Goal: Find contact information: Find contact information

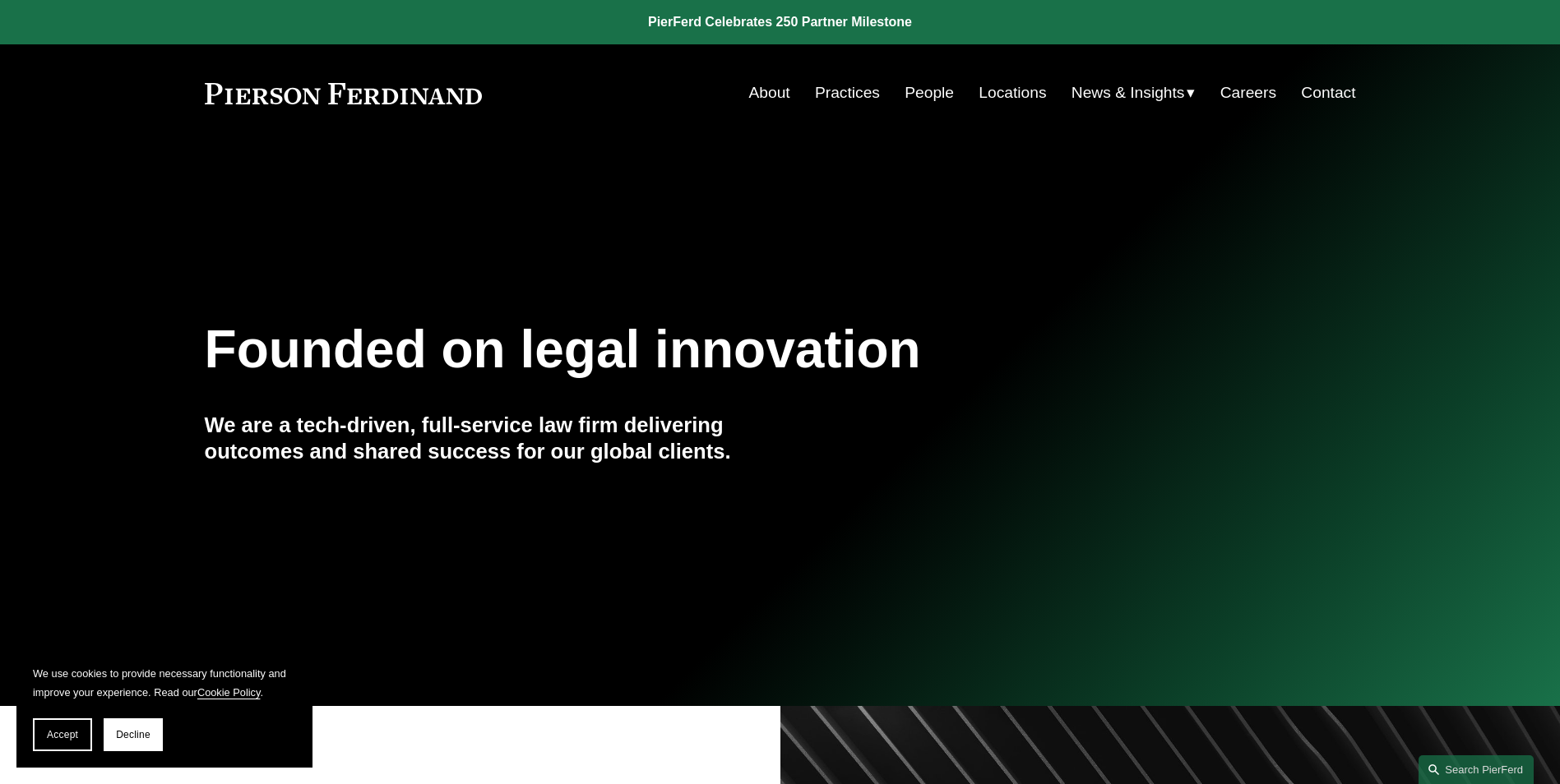
click at [1006, 89] on link "Locations" at bounding box center [1012, 92] width 67 height 31
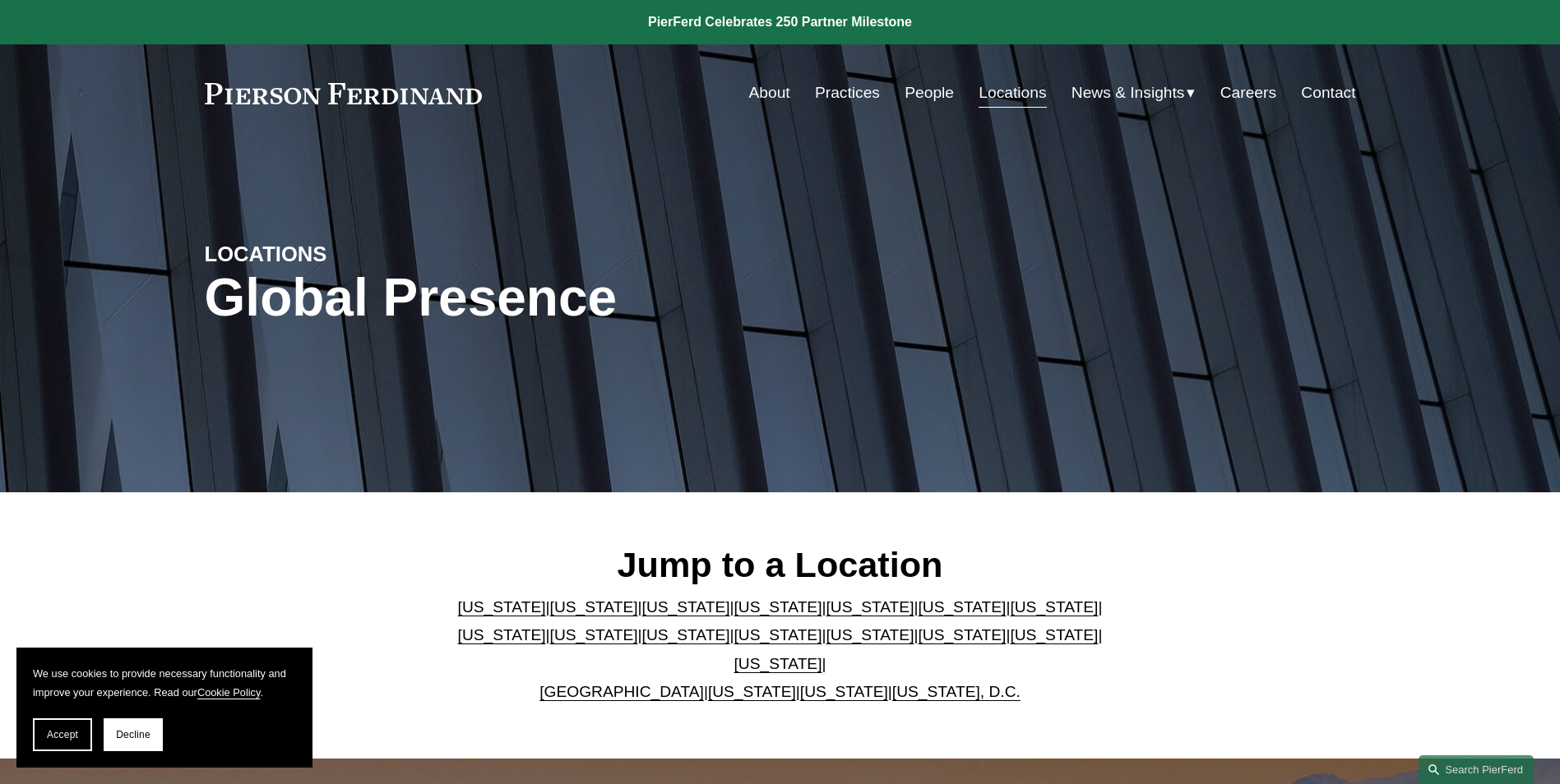
click at [918, 616] on link "[US_STATE]" at bounding box center [962, 607] width 88 height 17
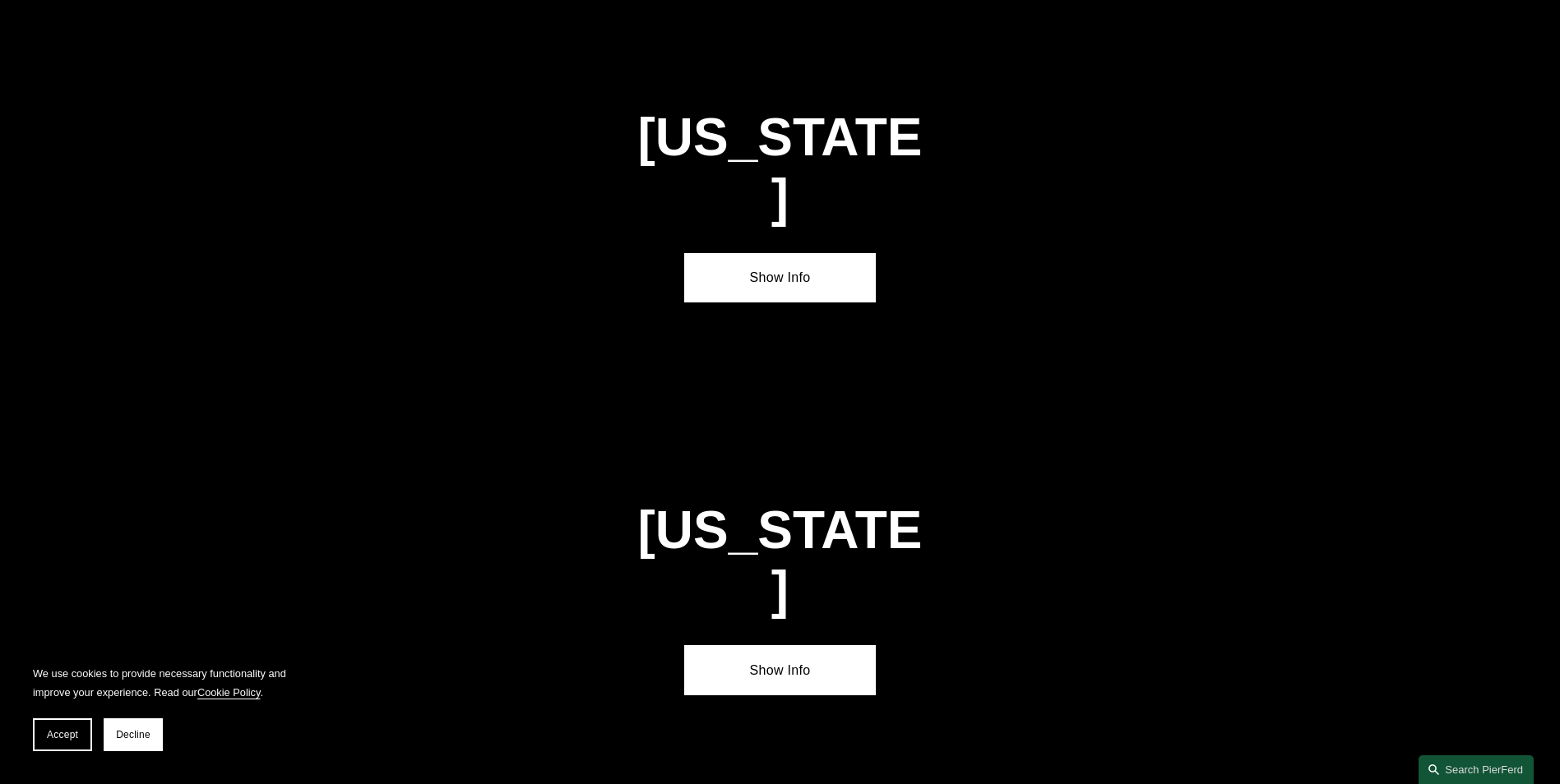
scroll to position [2484, 0]
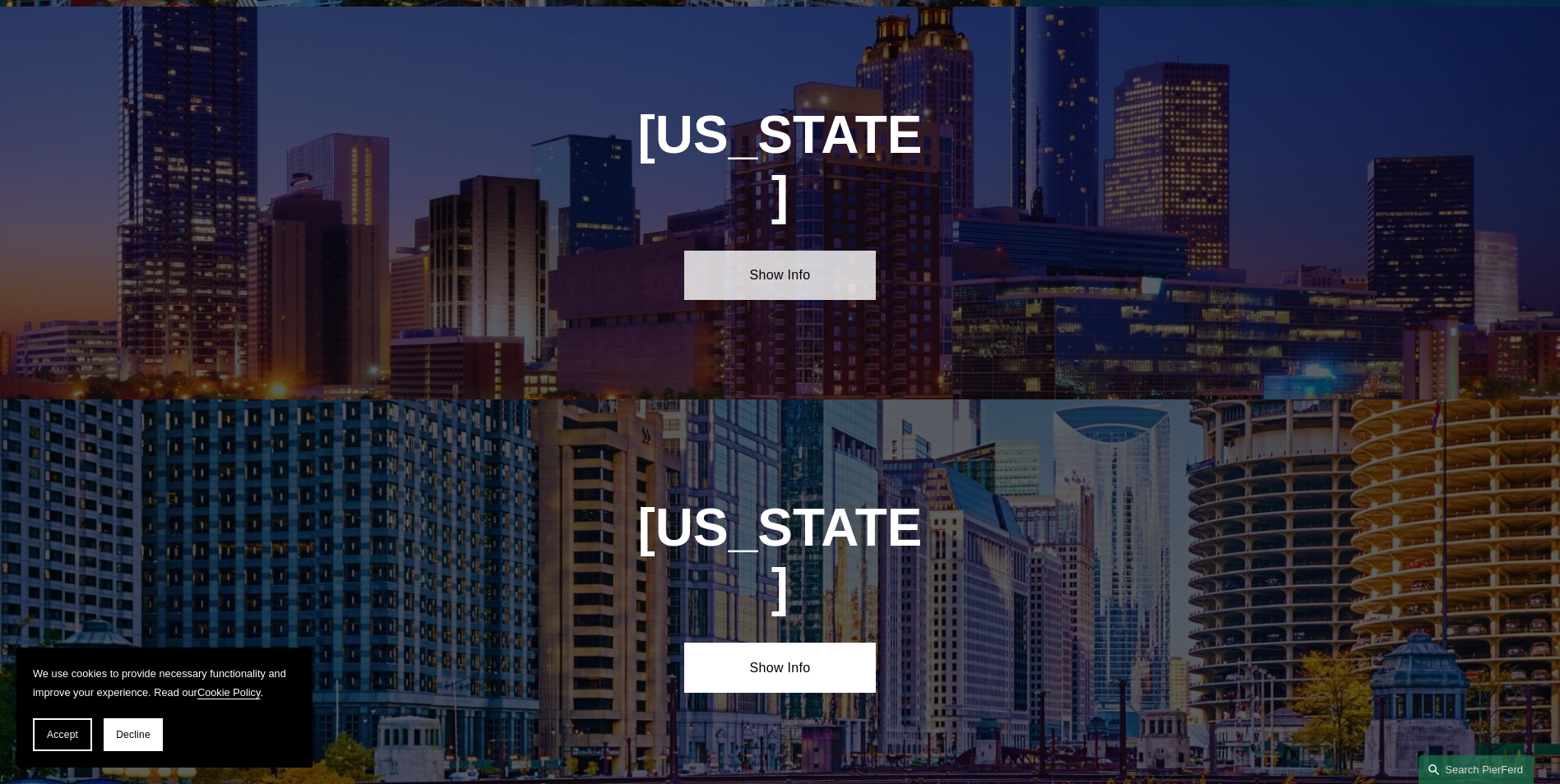
click at [731, 251] on link "Show Info" at bounding box center [780, 275] width 192 height 49
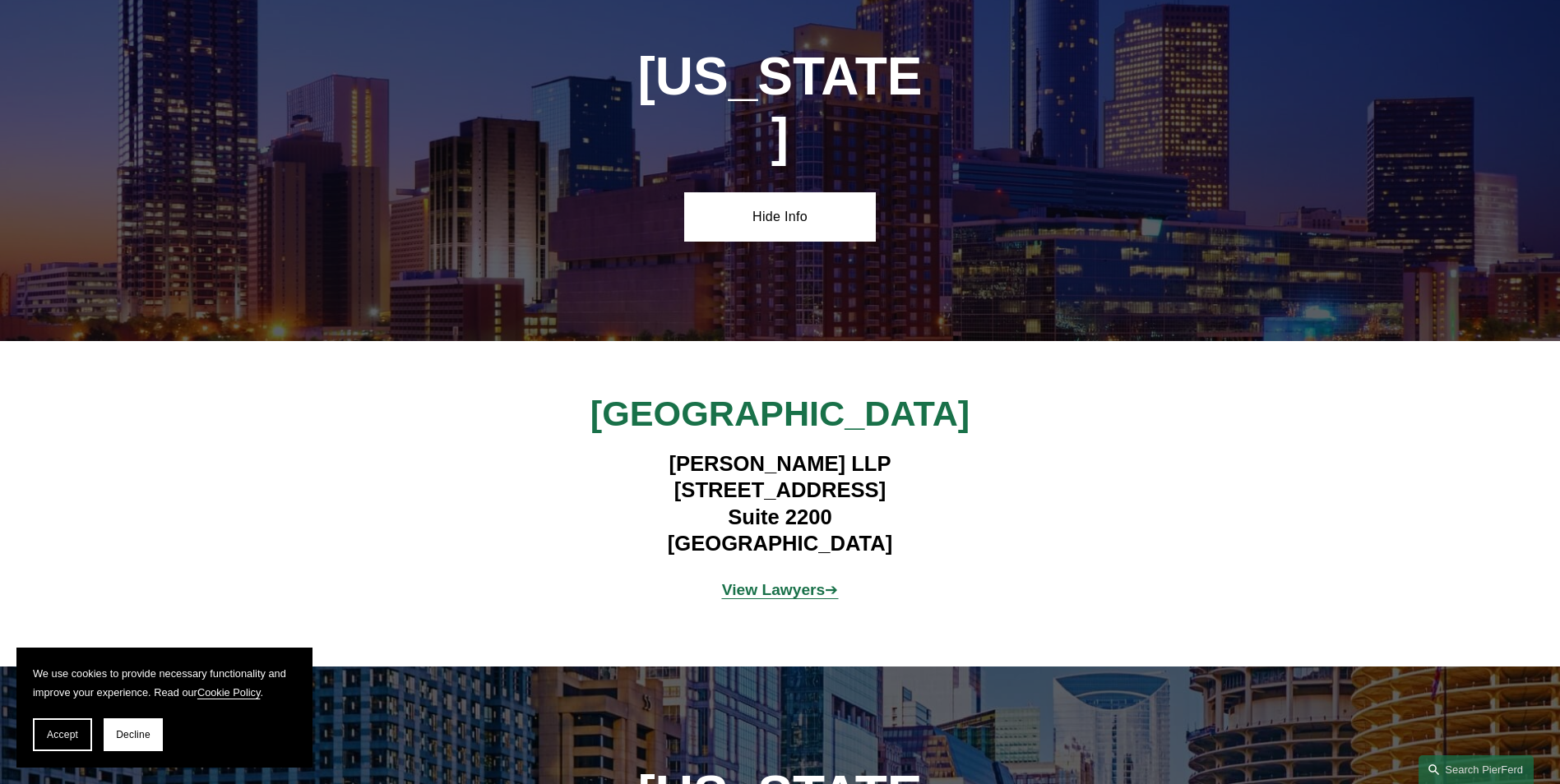
scroll to position [2567, 0]
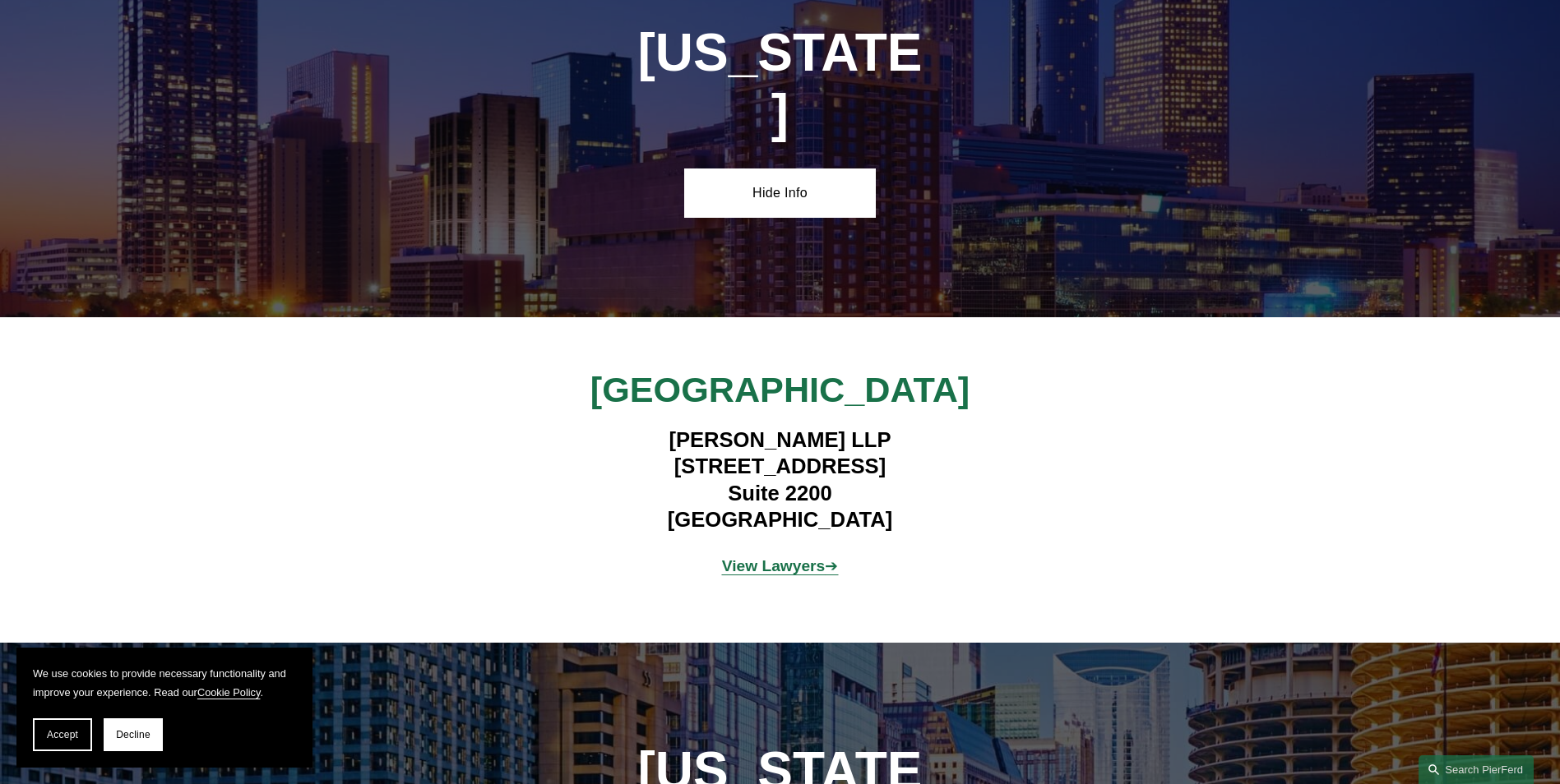
click at [759, 557] on strong "View Lawyers" at bounding box center [774, 566] width 103 height 17
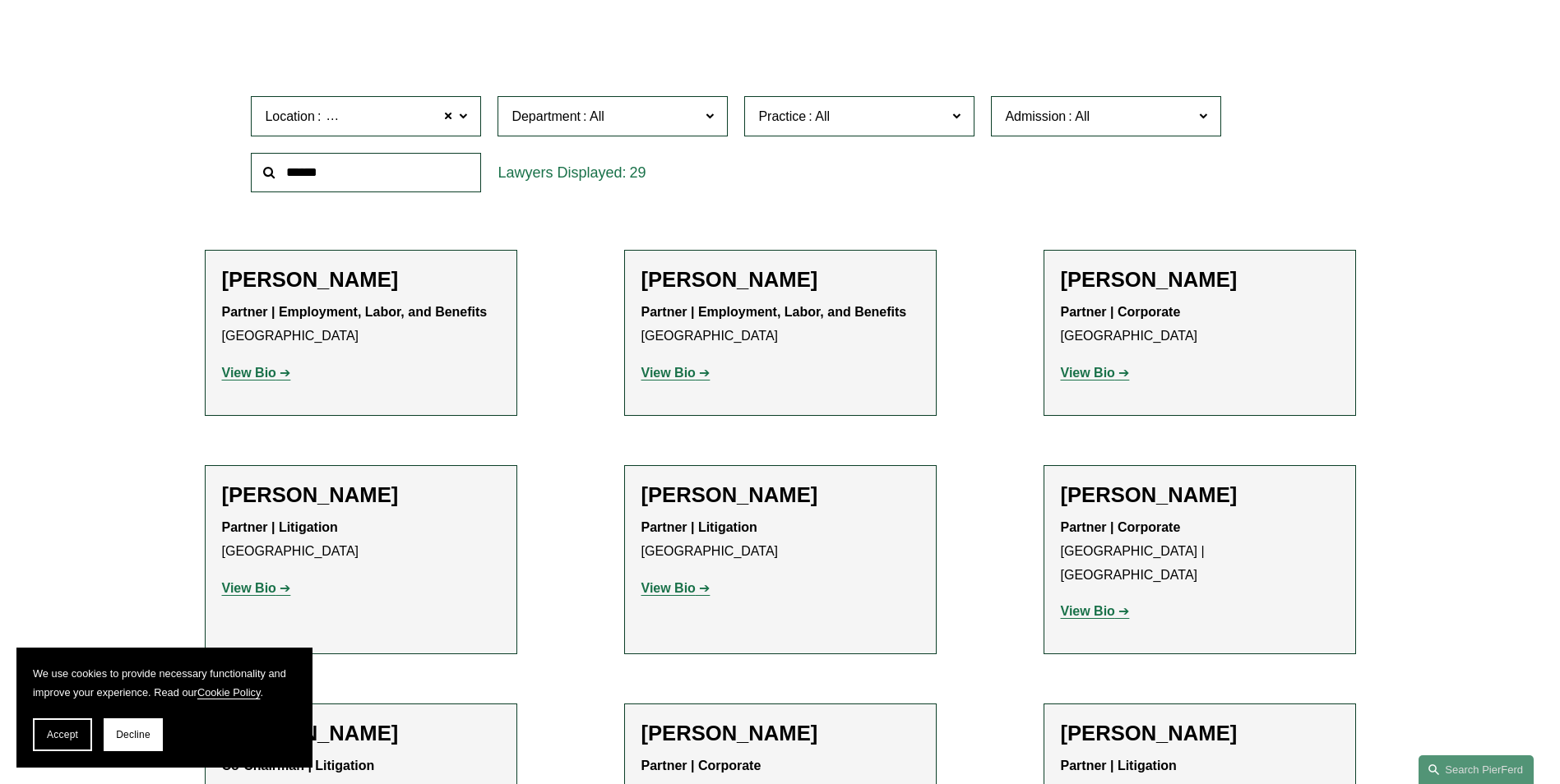
scroll to position [494, 0]
